Goal: Check status: Check status

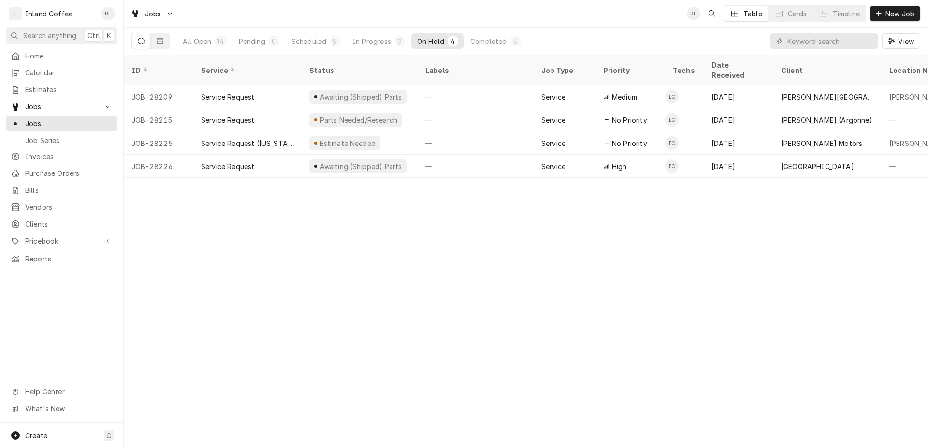
click at [423, 47] on button "On Hold 4" at bounding box center [437, 40] width 52 height 15
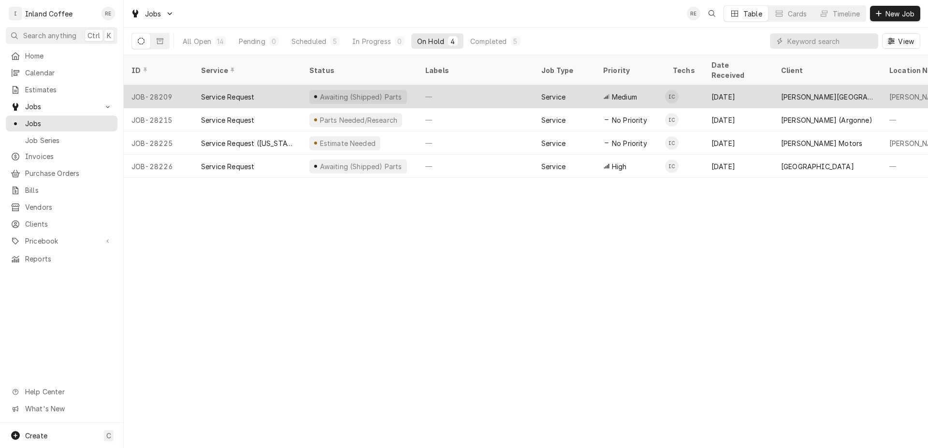
click at [357, 90] on div "Awaiting (Shipped) Parts" at bounding box center [358, 97] width 98 height 14
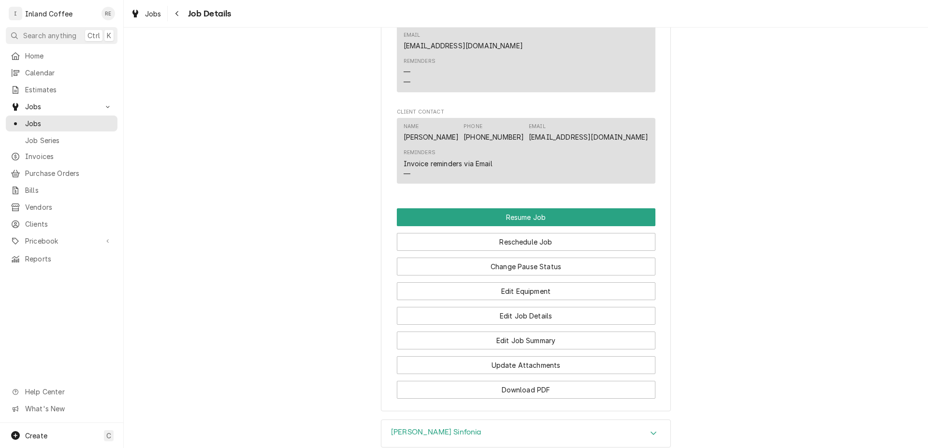
scroll to position [787, 0]
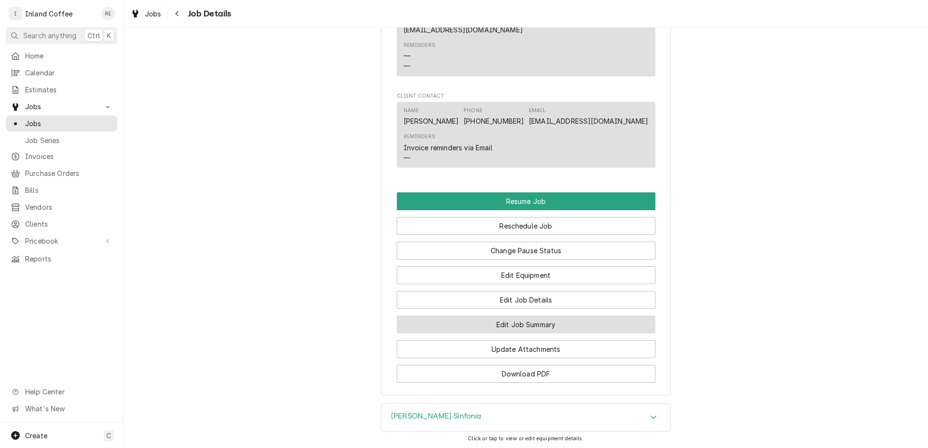
click at [499, 316] on button "Edit Job Summary" at bounding box center [526, 325] width 258 height 18
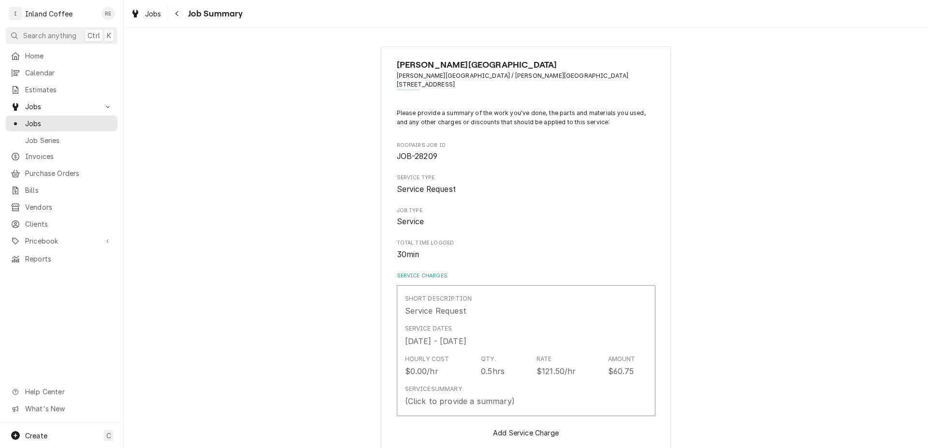
type textarea "x"
click at [60, 122] on span "Jobs" at bounding box center [68, 123] width 87 height 10
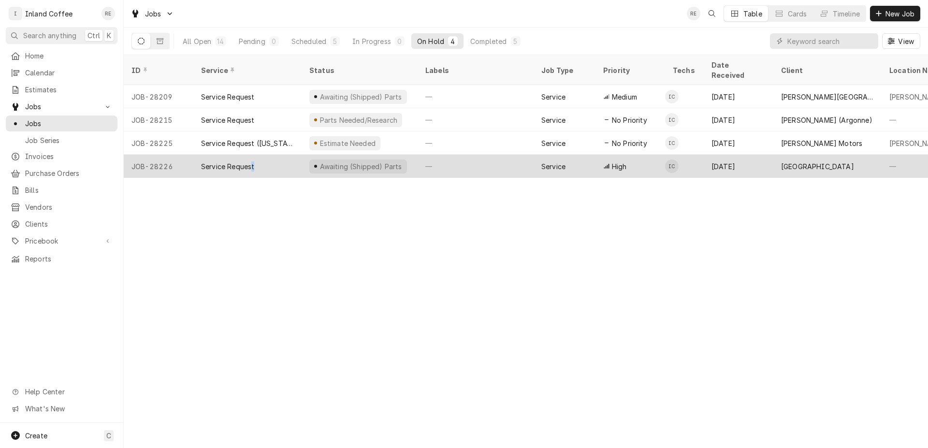
click at [252, 161] on div "Service Request" at bounding box center [227, 166] width 53 height 10
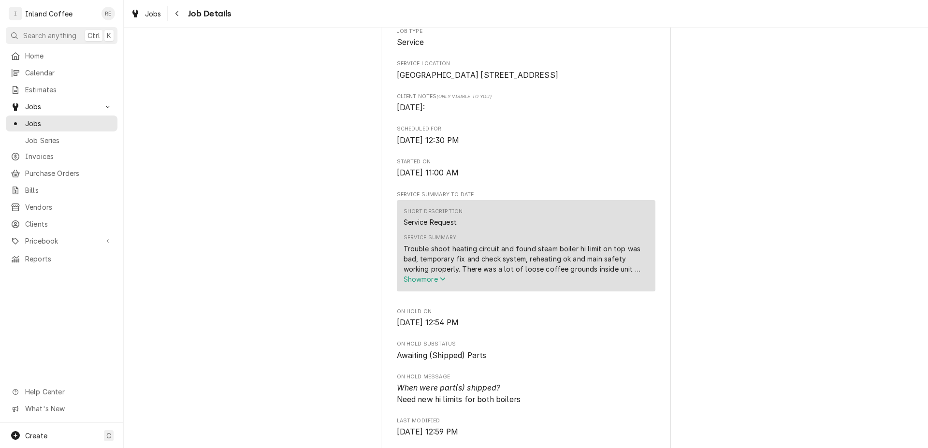
scroll to position [199, 0]
click at [440, 284] on icon "Service Summary" at bounding box center [443, 280] width 6 height 7
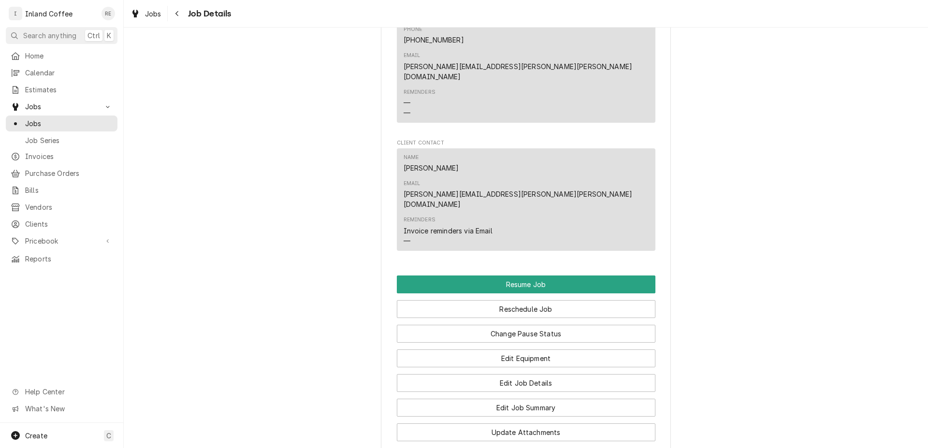
scroll to position [933, 0]
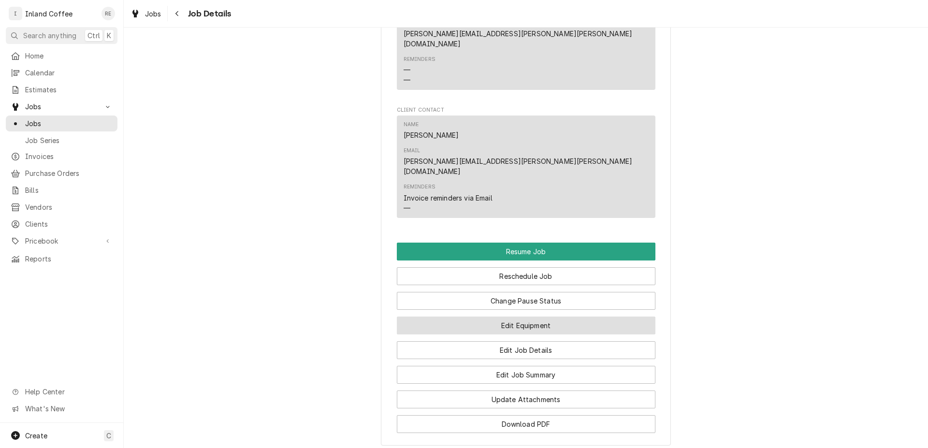
click at [524, 316] on button "Edit Equipment" at bounding box center [526, 325] width 258 height 18
